Goal: Complete application form

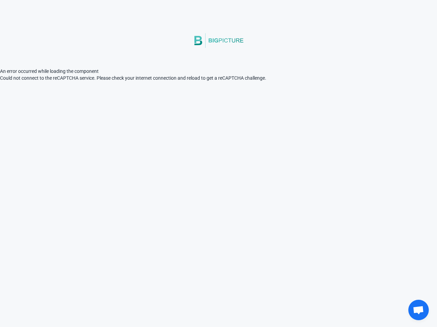
click at [292, 82] on html "An error occurred while loading the component © 2021 Big Picture Technologies I…" at bounding box center [218, 41] width 437 height 82
click at [149, 82] on html "An error occurred while loading the component © 2021 Big Picture Technologies I…" at bounding box center [218, 41] width 437 height 82
click at [158, 82] on html "An error occurred while loading the component © 2021 Big Picture Technologies I…" at bounding box center [218, 41] width 437 height 82
click at [155, 82] on html "An error occurred while loading the component © 2021 Big Picture Technologies I…" at bounding box center [218, 41] width 437 height 82
click at [154, 82] on html "An error occurred while loading the component © 2021 Big Picture Technologies I…" at bounding box center [218, 41] width 437 height 82
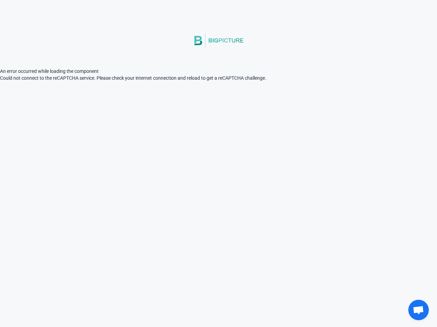
click at [237, 82] on html "An error occurred while loading the component © 2021 Big Picture Technologies I…" at bounding box center [218, 41] width 437 height 82
click at [278, 82] on html "An error occurred while loading the component © 2021 Big Picture Technologies I…" at bounding box center [218, 41] width 437 height 82
click at [218, 82] on html "An error occurred while loading the component © 2021 Big Picture Technologies I…" at bounding box center [218, 41] width 437 height 82
click at [0, 82] on html "An error occurred while loading the component © 2021 Big Picture Technologies I…" at bounding box center [218, 41] width 437 height 82
click at [418, 310] on span "Open chat" at bounding box center [417, 311] width 11 height 10
